Goal: Task Accomplishment & Management: Manage account settings

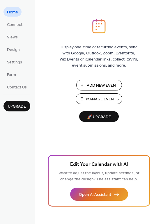
click at [101, 102] on span "Manage Events" at bounding box center [102, 99] width 33 height 6
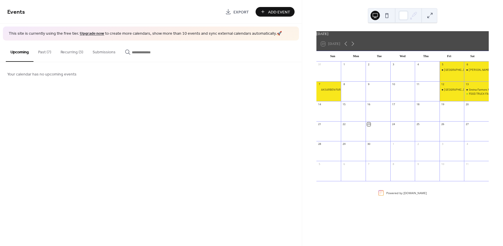
click at [77, 52] on button "Recurring (3)" at bounding box center [72, 50] width 32 height 21
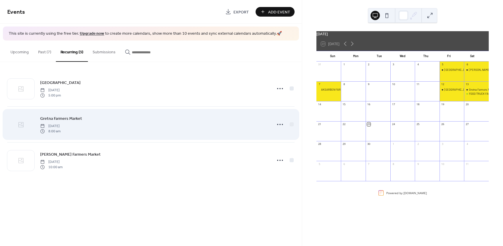
click at [28, 125] on div at bounding box center [20, 124] width 27 height 20
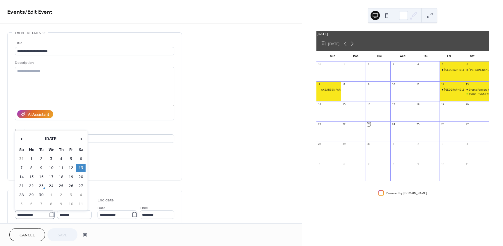
click at [49, 216] on icon at bounding box center [52, 215] width 6 height 6
click at [48, 216] on input "**********" at bounding box center [32, 214] width 34 height 8
click at [79, 186] on td "27" at bounding box center [80, 186] width 9 height 8
type input "**********"
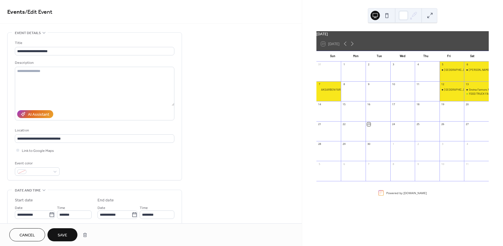
click at [66, 233] on span "Save" at bounding box center [63, 235] width 10 height 6
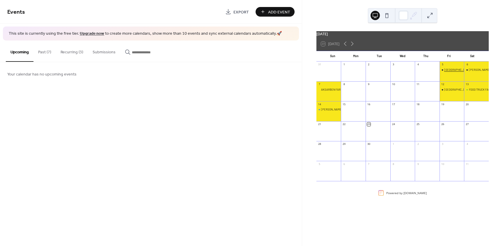
click at [444, 72] on div "[GEOGRAPHIC_DATA]" at bounding box center [457, 70] width 26 height 4
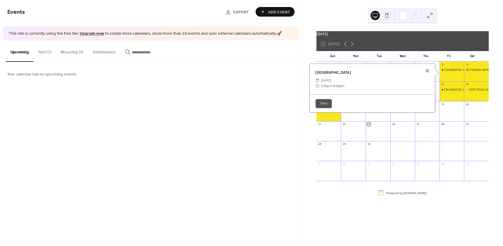
click at [68, 49] on button "Recurring (3)" at bounding box center [72, 50] width 32 height 21
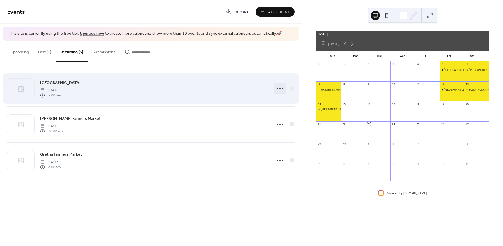
click at [282, 91] on icon at bounding box center [280, 88] width 9 height 9
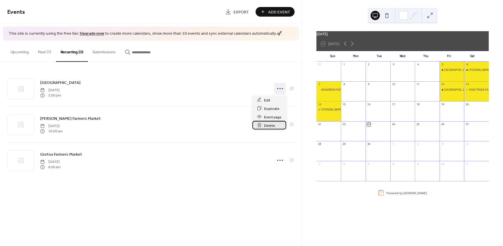
click at [265, 125] on span "Delete" at bounding box center [269, 125] width 11 height 6
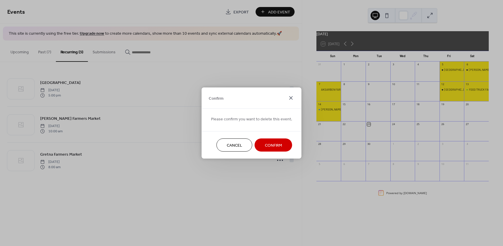
click at [288, 98] on icon at bounding box center [291, 97] width 7 height 7
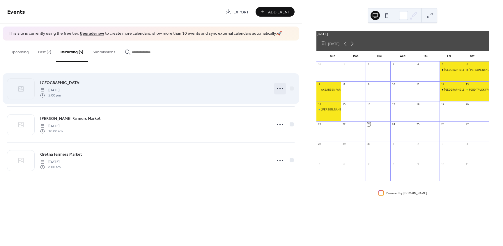
click at [279, 89] on icon at bounding box center [280, 88] width 9 height 9
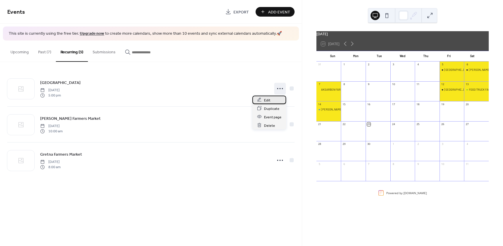
click at [262, 101] on div "Edit" at bounding box center [270, 100] width 34 height 8
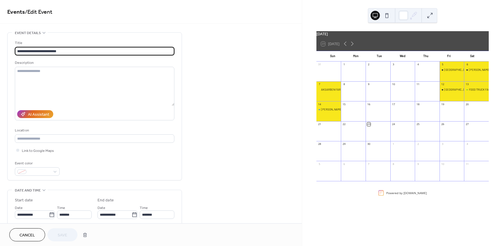
type input "**********"
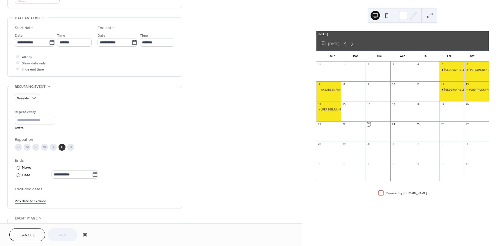
scroll to position [175, 0]
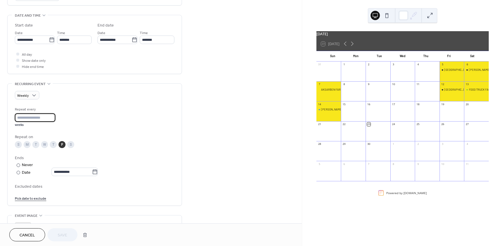
click at [24, 116] on input "*" at bounding box center [35, 117] width 40 height 8
click at [13, 116] on div "**********" at bounding box center [95, 145] width 174 height 122
click at [52, 41] on icon at bounding box center [52, 40] width 6 height 6
click at [49, 41] on input "**********" at bounding box center [32, 40] width 34 height 8
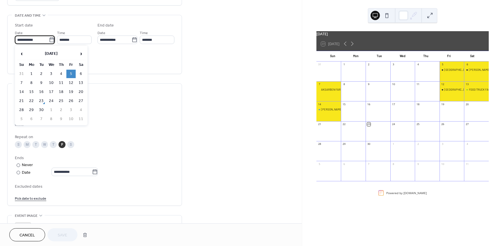
click at [119, 56] on div "All day Show date only Hide end time" at bounding box center [95, 60] width 160 height 18
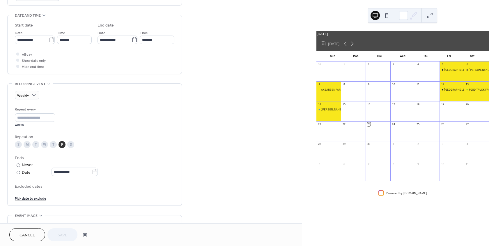
click at [108, 144] on div "S M T W T F S" at bounding box center [95, 144] width 160 height 7
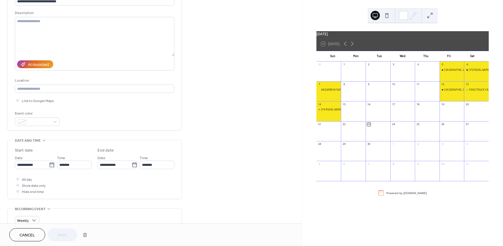
scroll to position [87, 0]
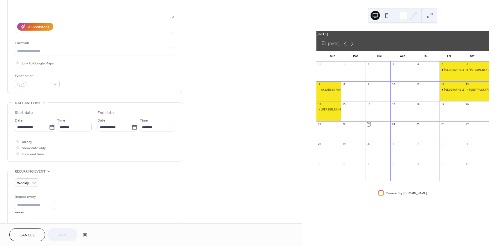
click at [26, 233] on span "Cancel" at bounding box center [27, 235] width 15 height 6
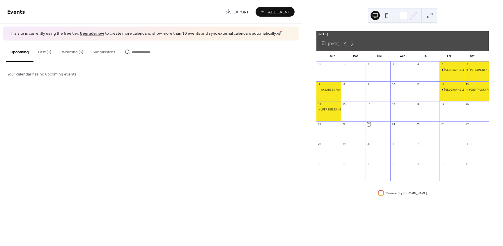
click at [41, 51] on button "Past (7)" at bounding box center [44, 50] width 22 height 21
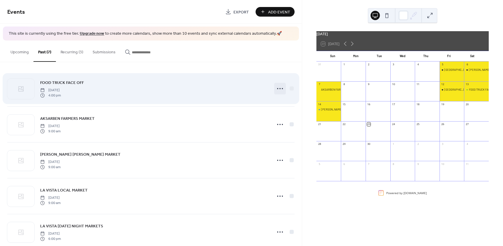
click at [278, 87] on icon at bounding box center [280, 88] width 9 height 9
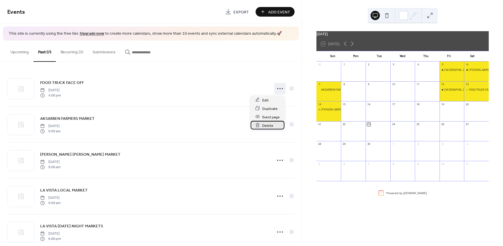
click at [268, 125] on span "Delete" at bounding box center [267, 125] width 11 height 6
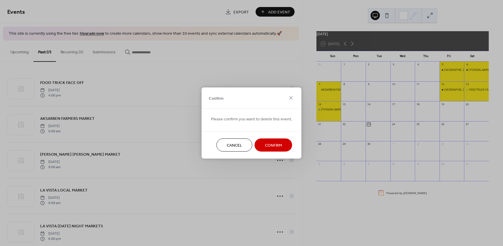
click at [272, 144] on span "Confirm" at bounding box center [273, 145] width 17 height 6
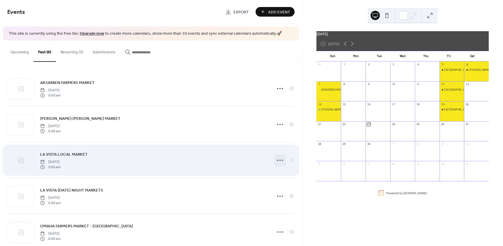
click at [279, 162] on icon at bounding box center [280, 160] width 9 height 9
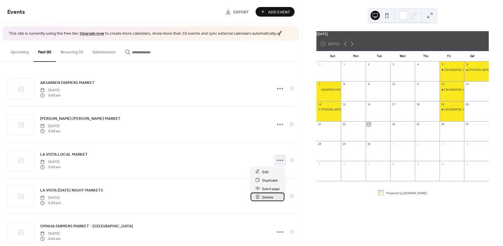
click at [265, 197] on span "Delete" at bounding box center [267, 197] width 11 height 6
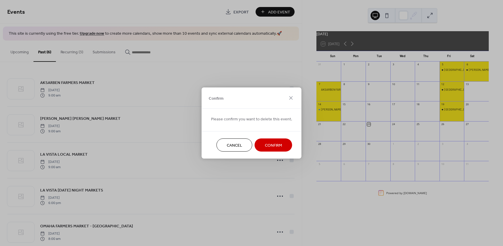
click at [277, 146] on span "Confirm" at bounding box center [273, 145] width 17 height 6
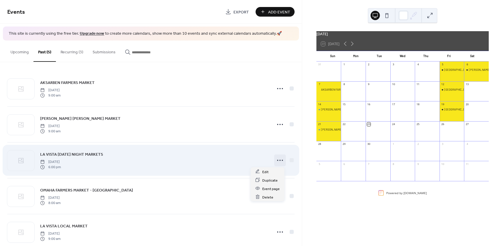
click at [278, 158] on icon at bounding box center [280, 160] width 9 height 9
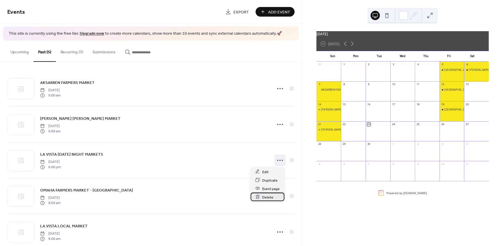
click at [267, 199] on span "Delete" at bounding box center [267, 197] width 11 height 6
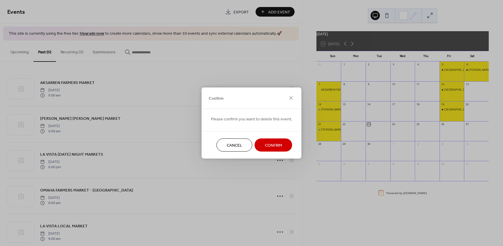
click at [268, 149] on span "Confirm" at bounding box center [273, 145] width 17 height 6
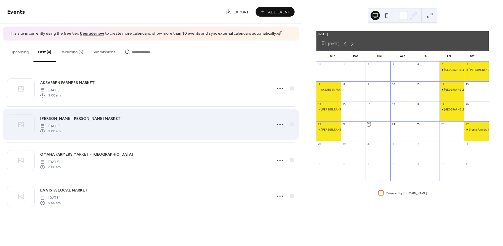
click at [59, 122] on div "BENNINGTON FARMER'S MARKET Saturday, September 6, 2025 9:00 am" at bounding box center [154, 124] width 228 height 19
click at [278, 124] on circle at bounding box center [277, 124] width 1 height 1
click at [29, 120] on div at bounding box center [20, 124] width 27 height 20
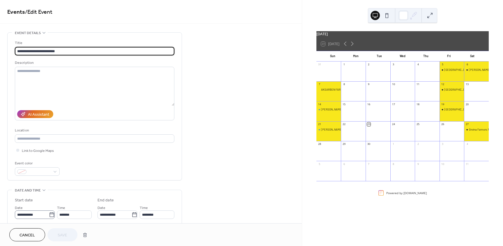
click at [49, 216] on icon at bounding box center [52, 215] width 6 height 6
click at [49, 216] on input "**********" at bounding box center [32, 214] width 34 height 8
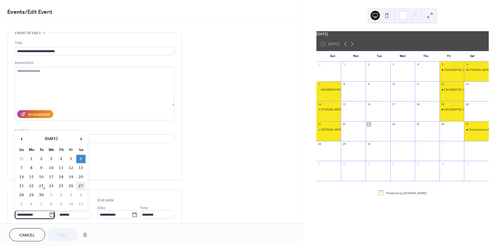
click at [81, 188] on td "27" at bounding box center [80, 186] width 9 height 8
type input "**********"
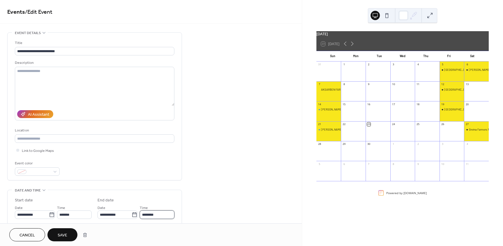
click at [153, 213] on input "********" at bounding box center [157, 214] width 35 height 8
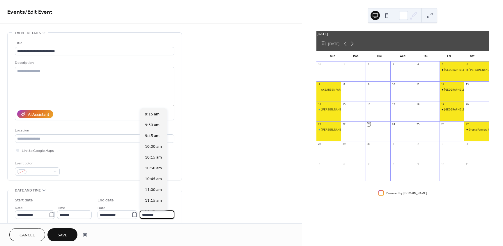
scroll to position [119, 0]
click at [149, 200] on span "2:00 pm" at bounding box center [152, 200] width 15 height 6
type input "*******"
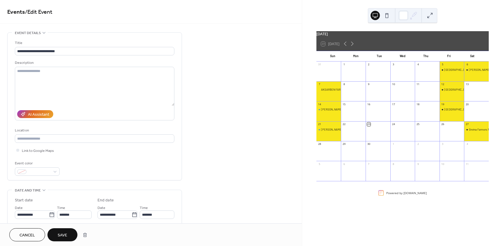
click at [69, 237] on button "Save" at bounding box center [62, 234] width 30 height 13
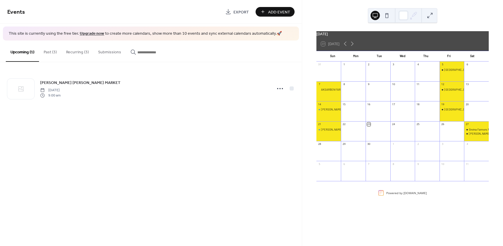
click at [327, 154] on div at bounding box center [329, 153] width 25 height 12
click at [74, 54] on button "Recurring (3)" at bounding box center [77, 50] width 32 height 21
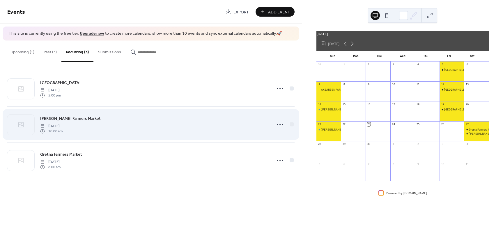
click at [63, 123] on span "Sunday, September 14, 2025" at bounding box center [51, 125] width 22 height 5
click at [279, 123] on icon at bounding box center [280, 124] width 9 height 9
click at [17, 128] on div at bounding box center [20, 124] width 27 height 20
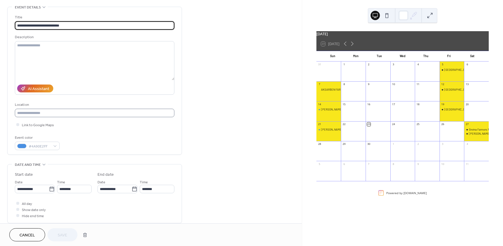
scroll to position [29, 0]
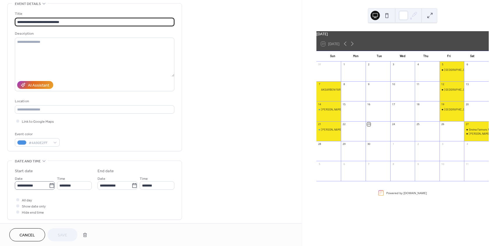
click at [51, 185] on icon at bounding box center [52, 186] width 6 height 6
click at [49, 185] on input "**********" at bounding box center [32, 185] width 34 height 8
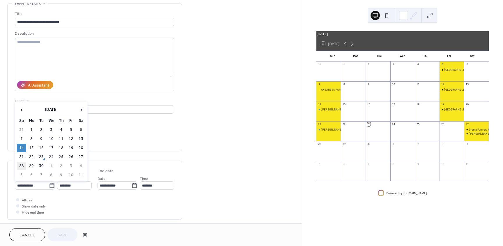
click at [18, 165] on td "28" at bounding box center [21, 166] width 9 height 8
type input "**********"
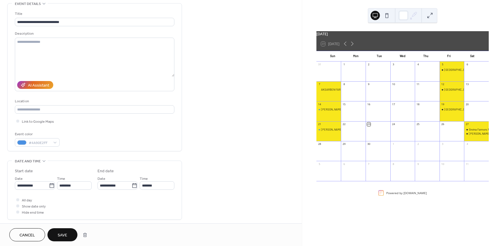
click at [63, 237] on span "Save" at bounding box center [63, 235] width 10 height 6
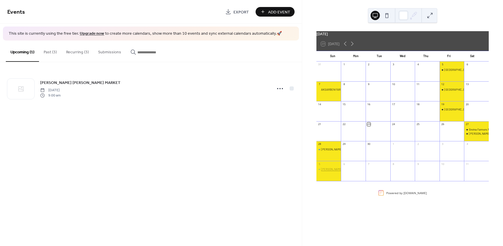
click at [333, 171] on div "Florence Mills Farmers Market" at bounding box center [341, 169] width 41 height 4
click at [476, 140] on div at bounding box center [476, 138] width 8 height 8
click at [328, 171] on div "Florence Mills Farmers Market" at bounding box center [341, 169] width 41 height 4
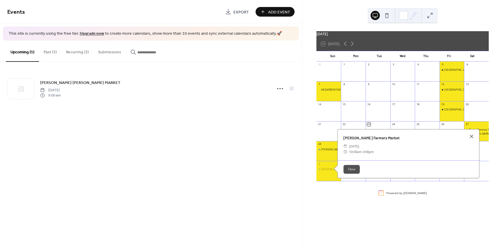
click at [79, 50] on button "Recurring (3)" at bounding box center [77, 50] width 32 height 21
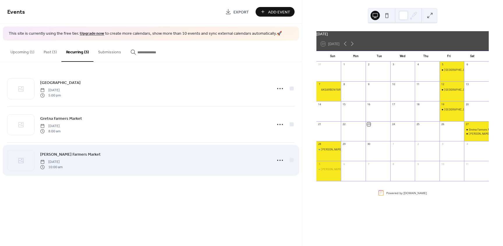
click at [43, 160] on icon at bounding box center [42, 161] width 5 height 5
click at [54, 160] on span "Sunday, September 28, 2025" at bounding box center [51, 161] width 22 height 5
click at [20, 159] on icon at bounding box center [20, 160] width 7 height 7
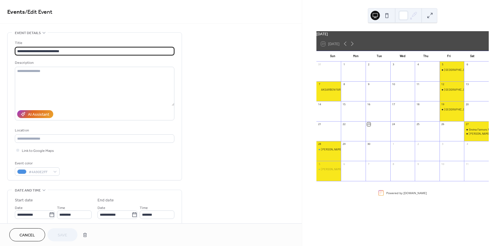
scroll to position [146, 0]
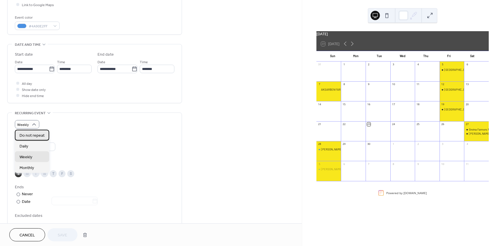
click at [32, 134] on span "Do not repeat" at bounding box center [32, 136] width 25 height 6
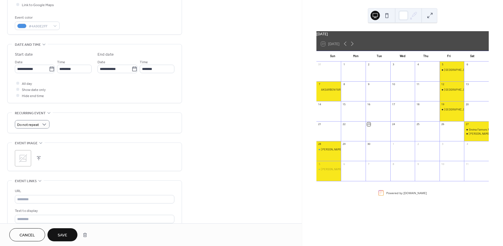
click at [65, 237] on span "Save" at bounding box center [63, 235] width 10 height 6
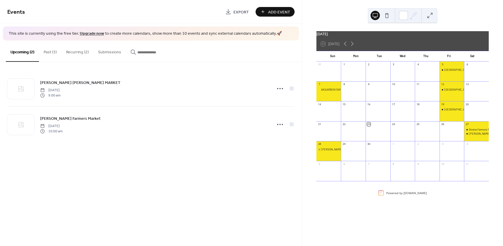
click at [243, 185] on div "Events Export Add Event This site is currently using the free tier. Upgrade now…" at bounding box center [151, 123] width 302 height 246
